Goal: Task Accomplishment & Management: Use online tool/utility

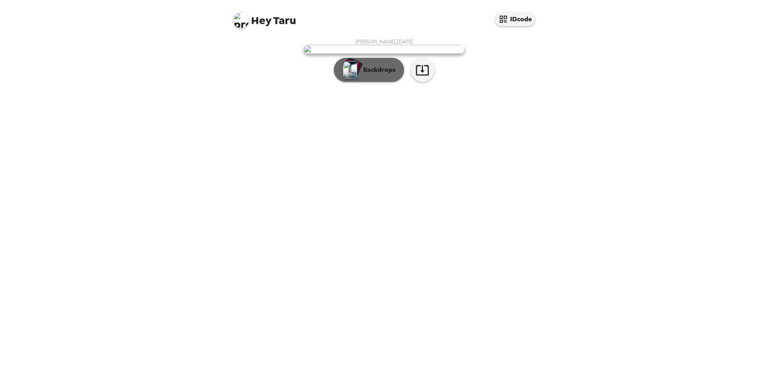
click at [349, 79] on img "button" at bounding box center [350, 70] width 14 height 18
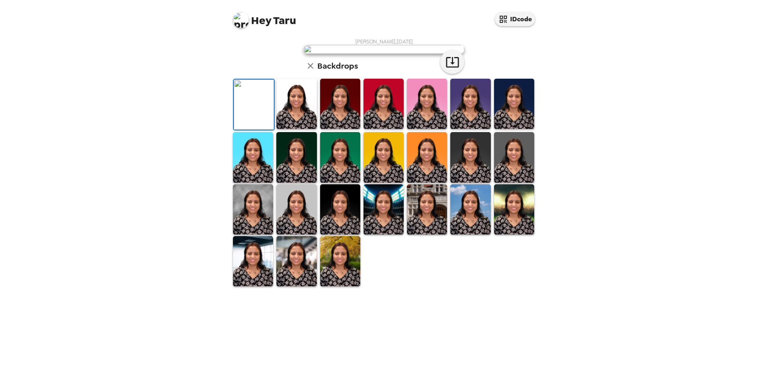
scroll to position [116, 0]
click at [352, 286] on img at bounding box center [340, 261] width 40 height 50
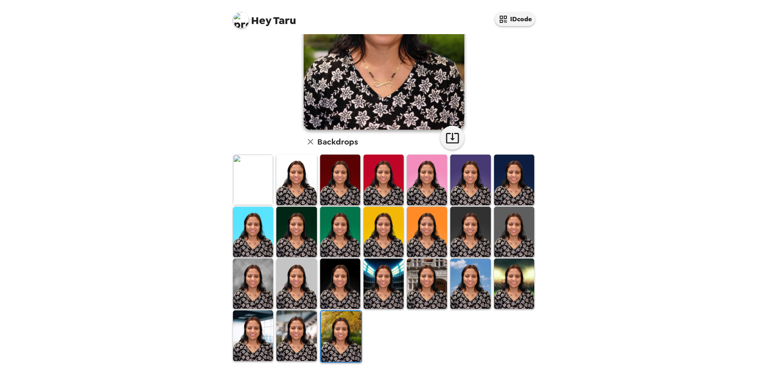
click at [258, 329] on img at bounding box center [253, 336] width 40 height 50
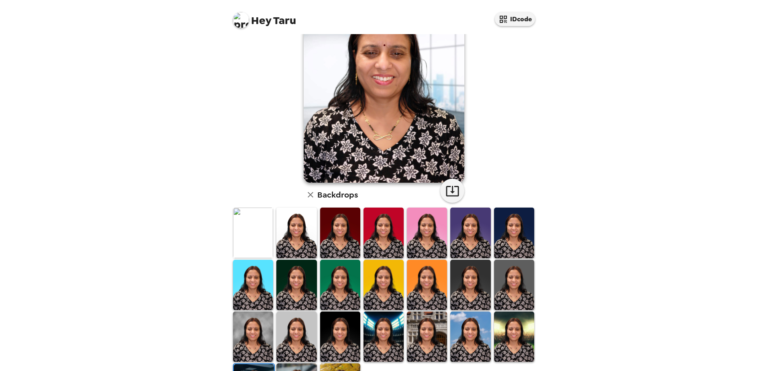
scroll to position [76, 0]
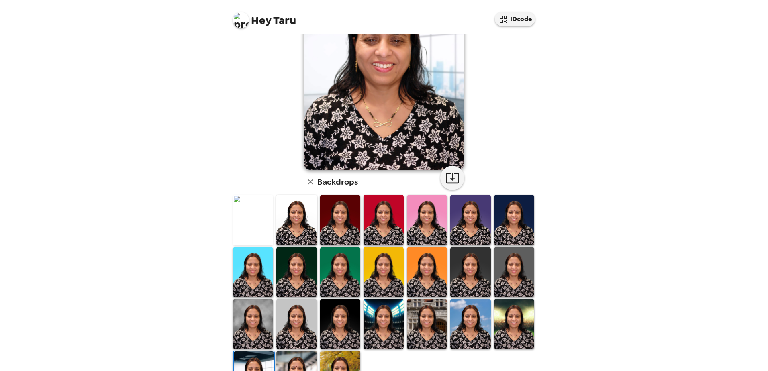
click at [513, 230] on img at bounding box center [514, 220] width 40 height 50
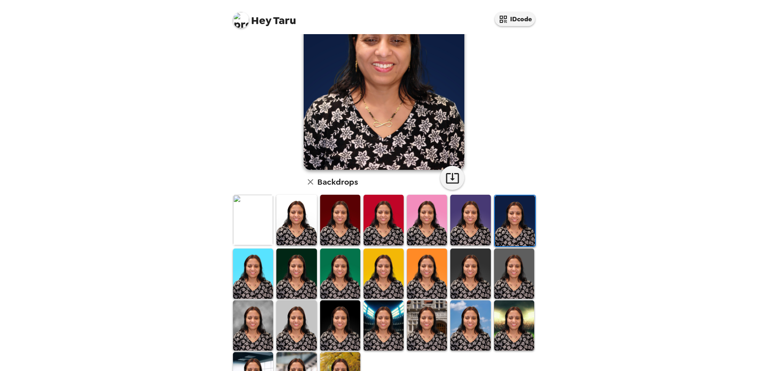
scroll to position [36, 0]
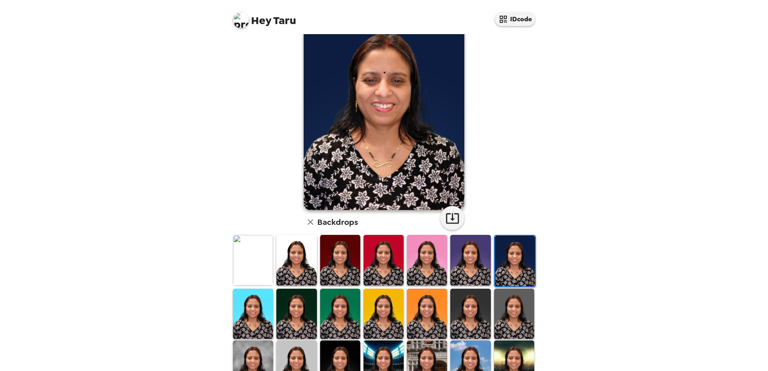
click at [465, 260] on img at bounding box center [470, 260] width 40 height 50
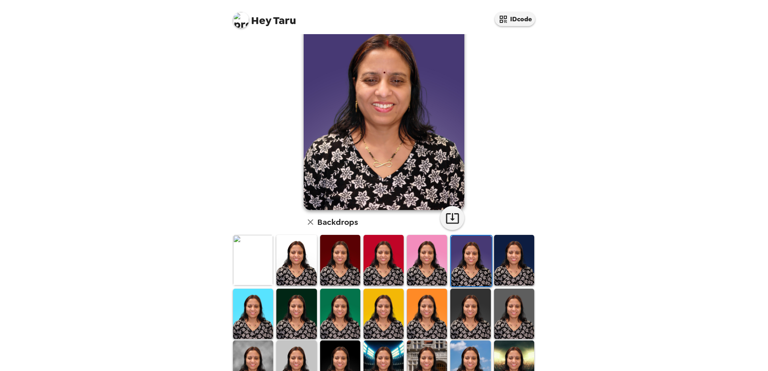
click at [421, 273] on img at bounding box center [427, 260] width 40 height 50
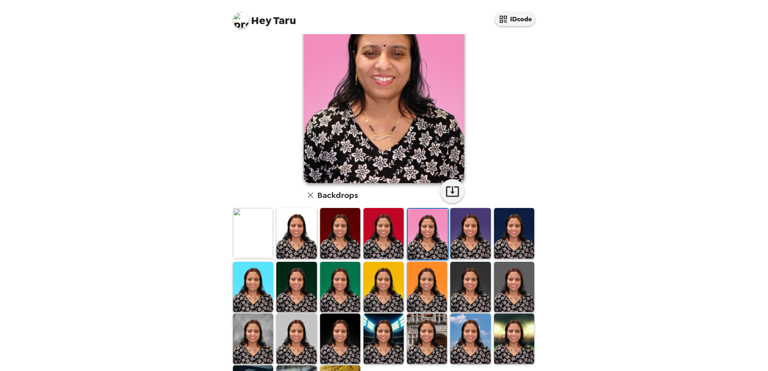
scroll to position [76, 0]
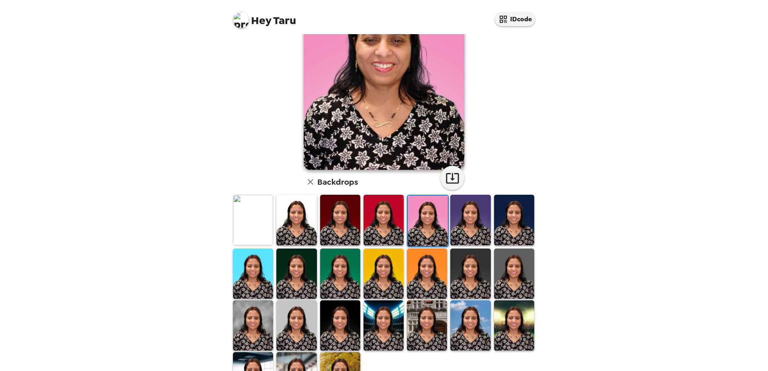
click at [426, 316] on img at bounding box center [427, 326] width 40 height 50
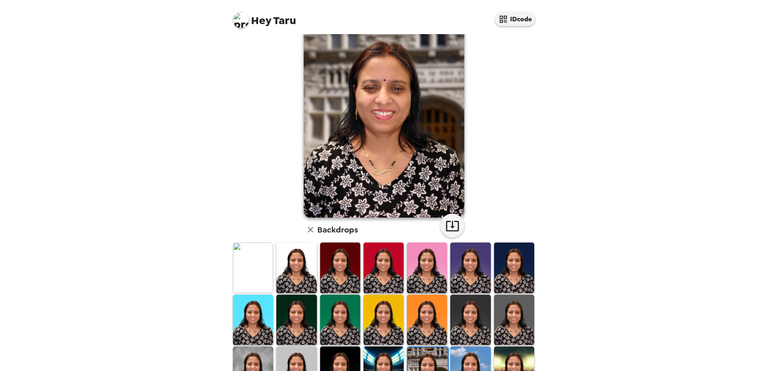
scroll to position [40, 0]
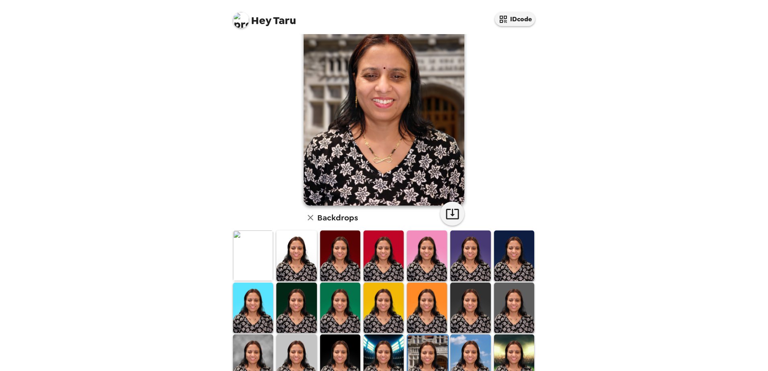
click at [288, 312] on img at bounding box center [296, 308] width 40 height 50
